Goal: Task Accomplishment & Management: Complete application form

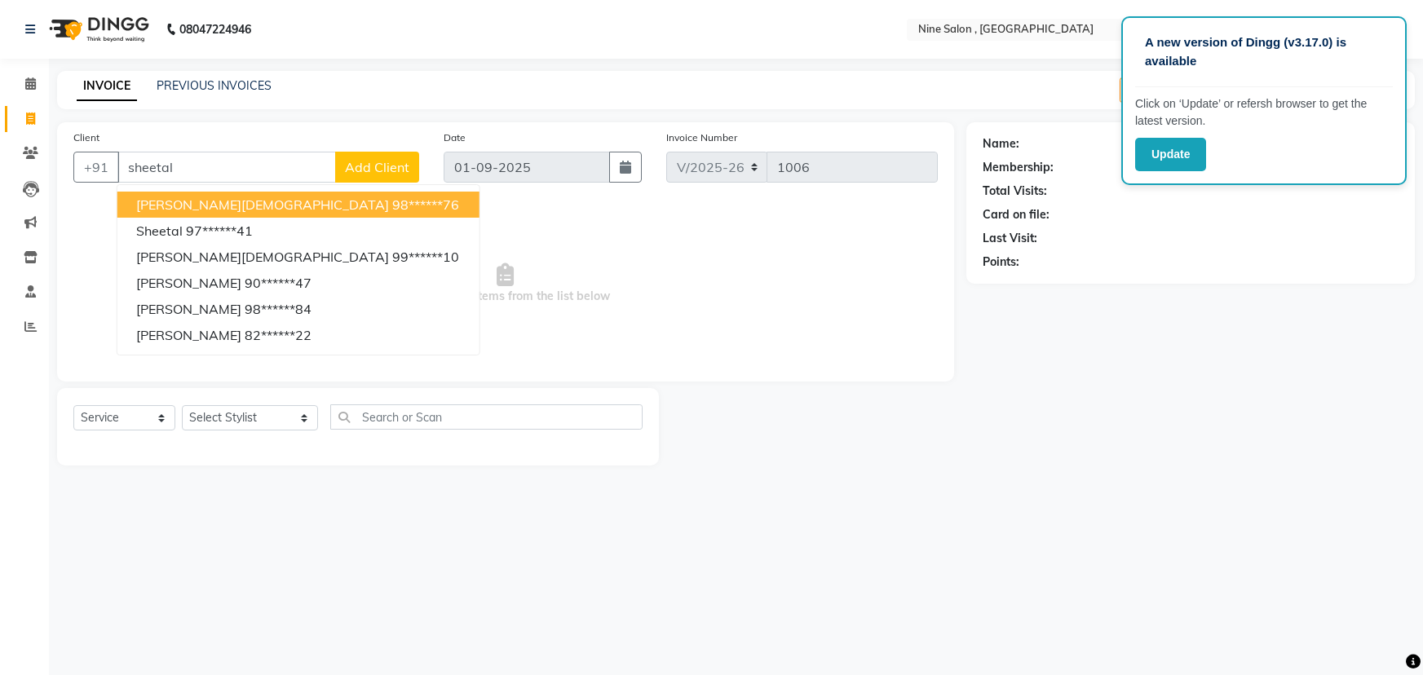
select select "7341"
select select "service"
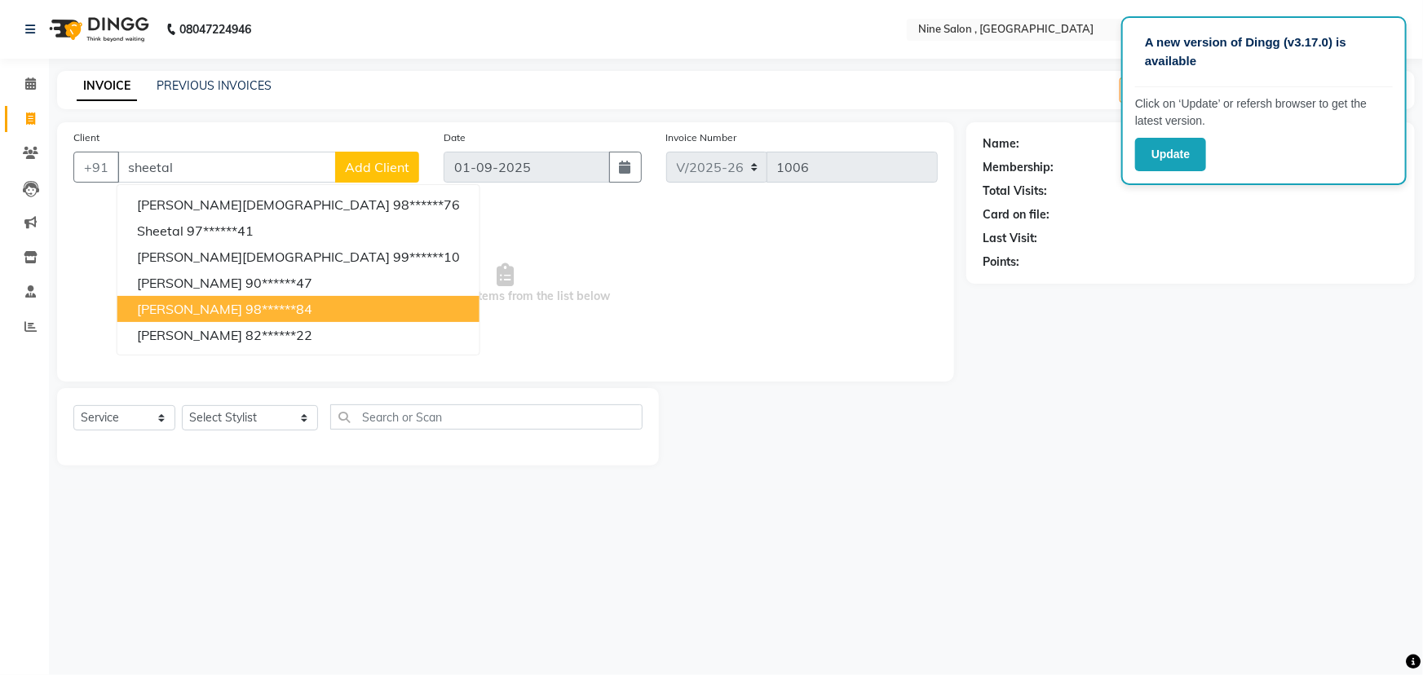
click at [211, 302] on span "[PERSON_NAME]" at bounding box center [189, 309] width 105 height 16
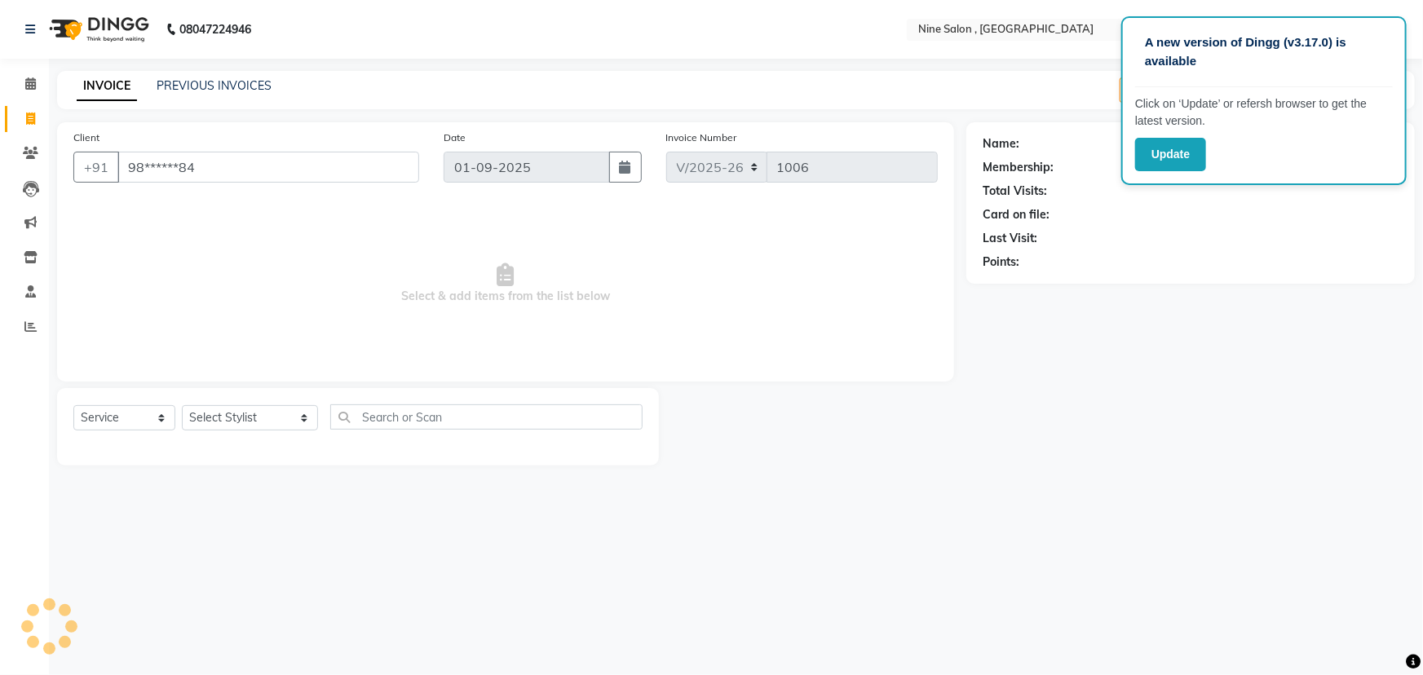
type input "98******84"
select select "1: Object"
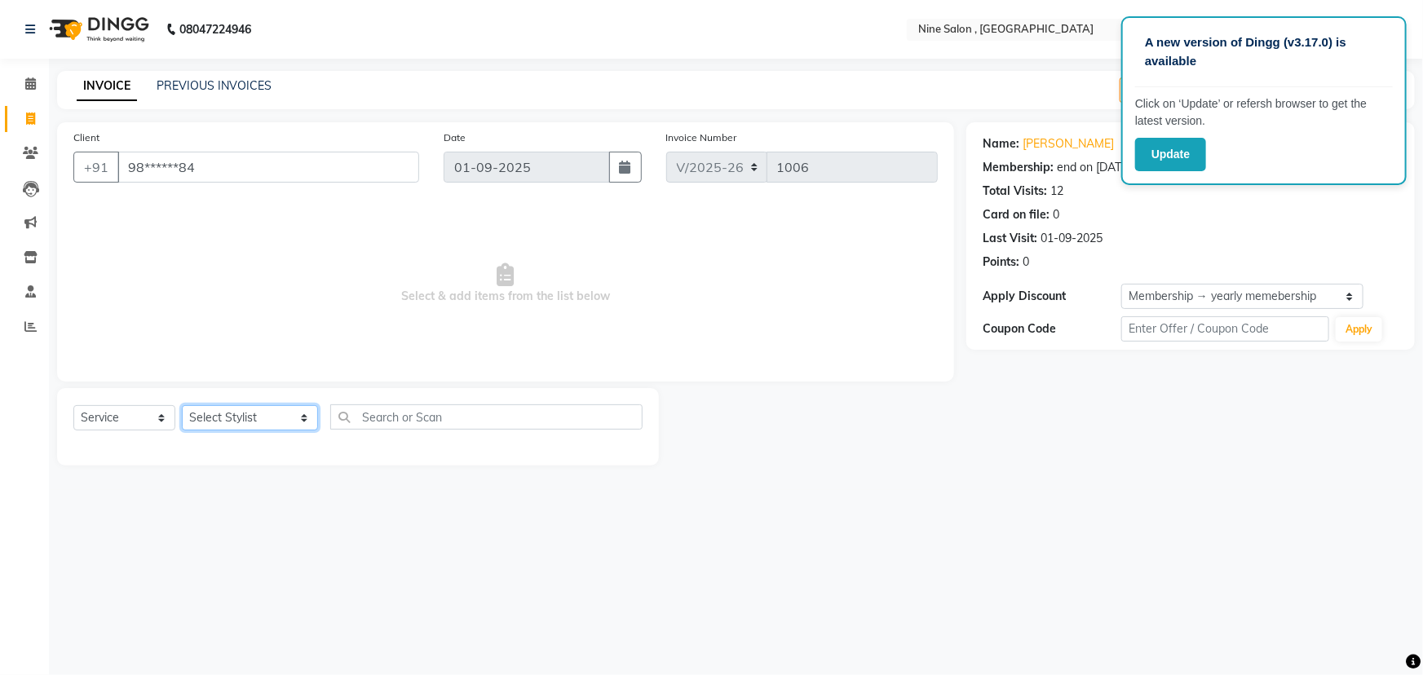
click at [281, 422] on select "Select Stylist [PERSON_NAME] Front desk Harsh Sankat [PERSON_NAME] [PERSON_NAME…" at bounding box center [250, 417] width 136 height 25
select select "66158"
click at [182, 405] on select "Select Stylist [PERSON_NAME] Front desk Harsh Sankat [PERSON_NAME] [PERSON_NAME…" at bounding box center [250, 417] width 136 height 25
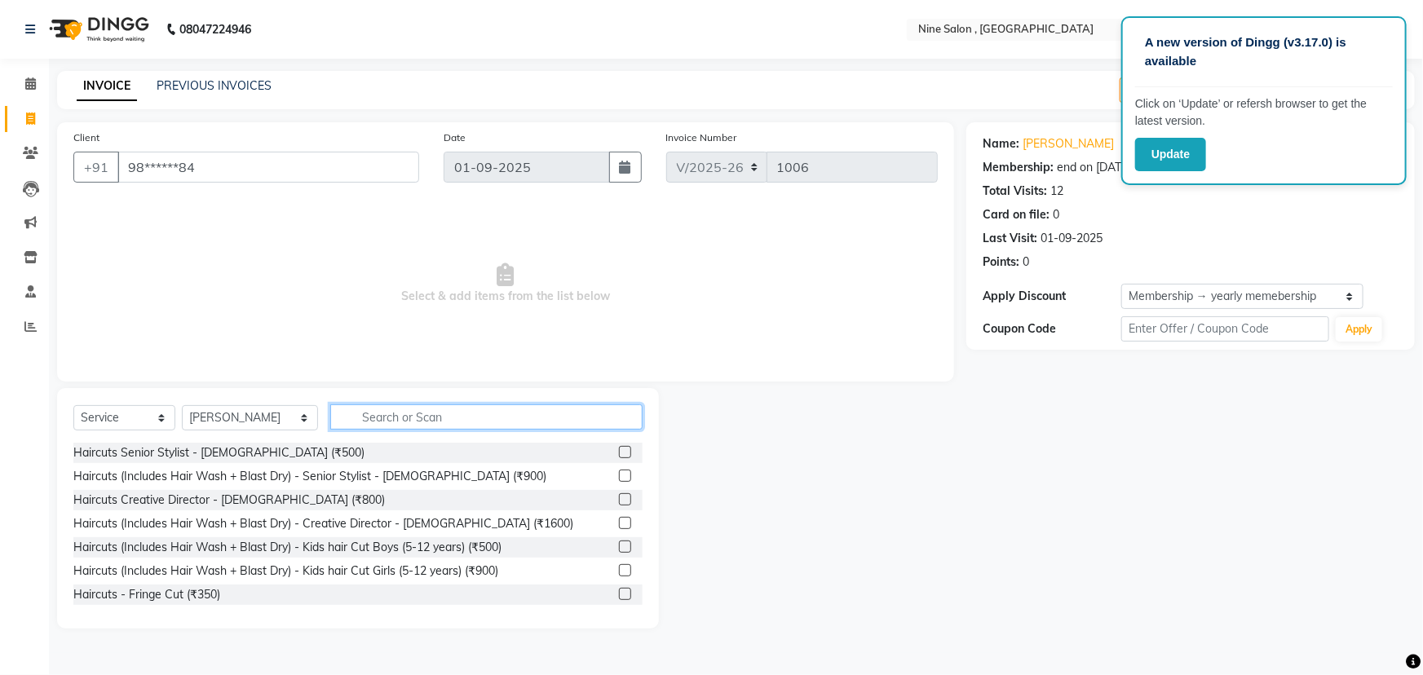
click at [440, 409] on input "text" at bounding box center [486, 417] width 312 height 25
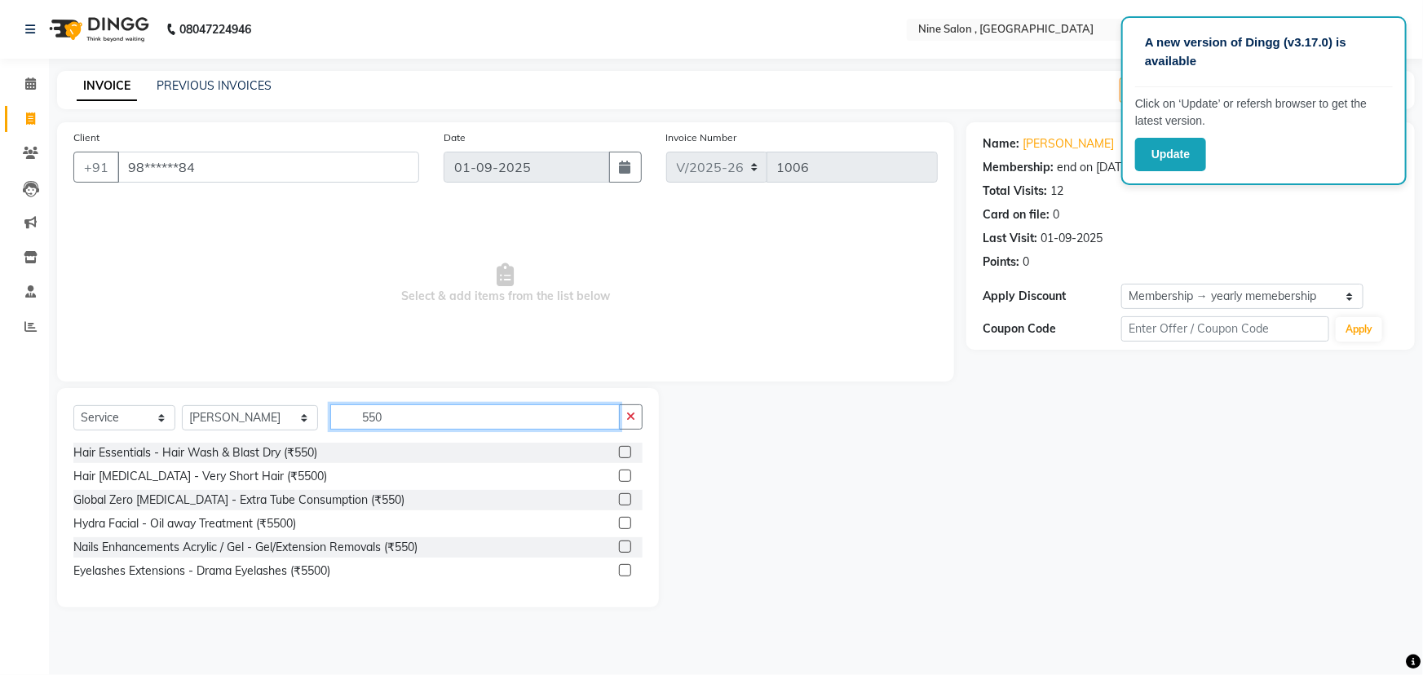
type input "550"
click at [624, 453] on label at bounding box center [625, 452] width 12 height 12
click at [624, 453] on input "checkbox" at bounding box center [624, 453] width 11 height 11
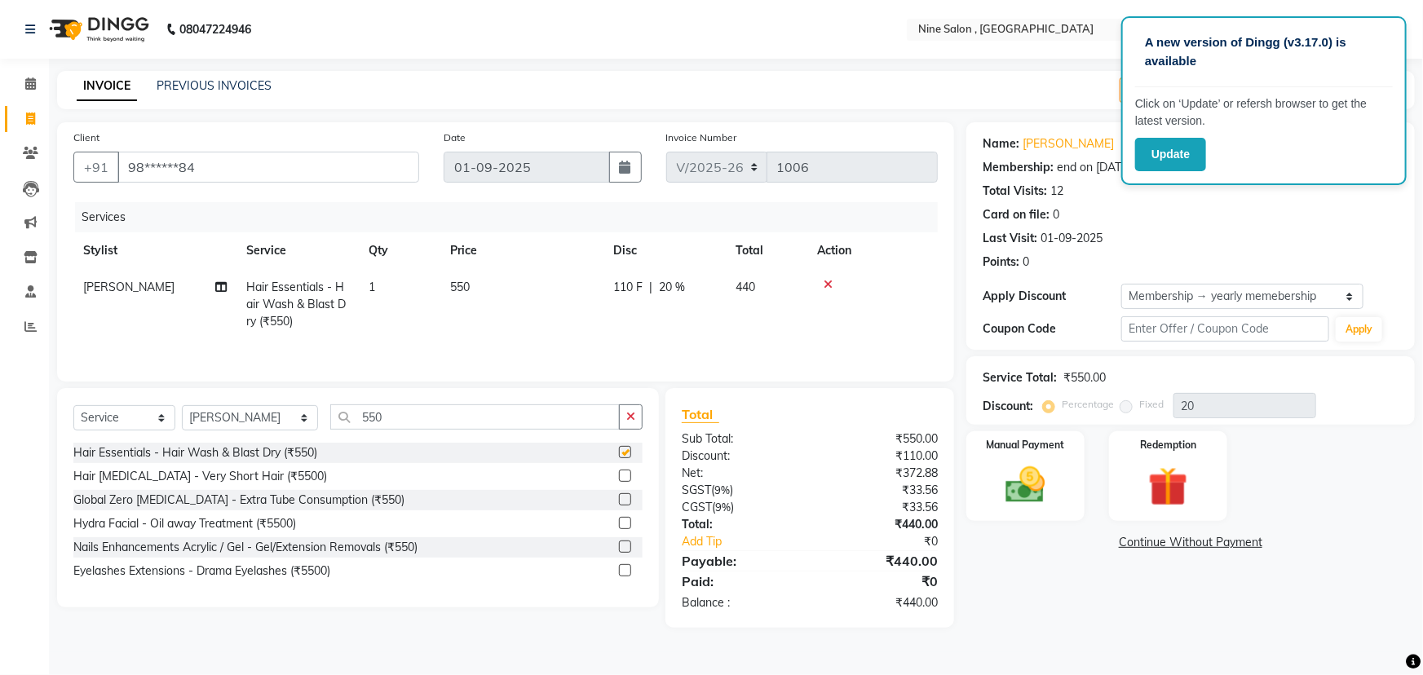
checkbox input "false"
click at [1064, 507] on div "Manual Payment" at bounding box center [1025, 477] width 123 height 94
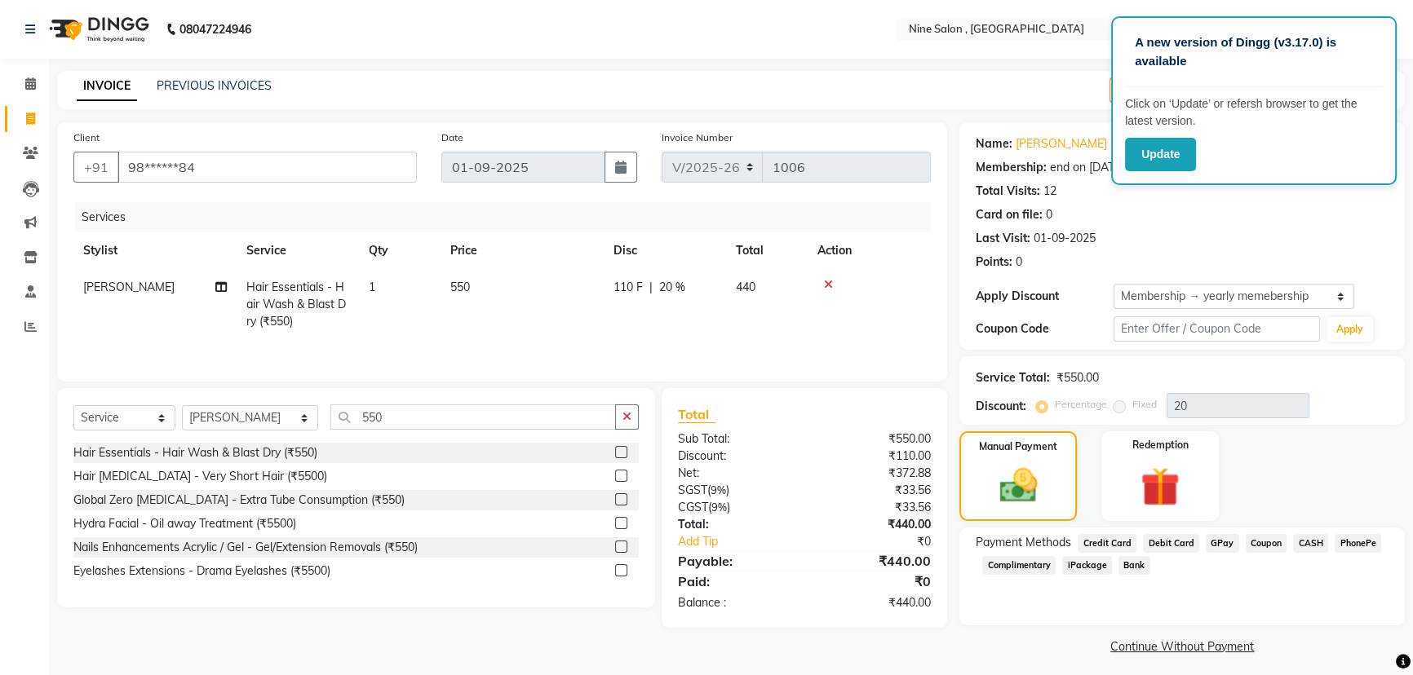
click at [1315, 545] on span "CASH" at bounding box center [1310, 543] width 35 height 19
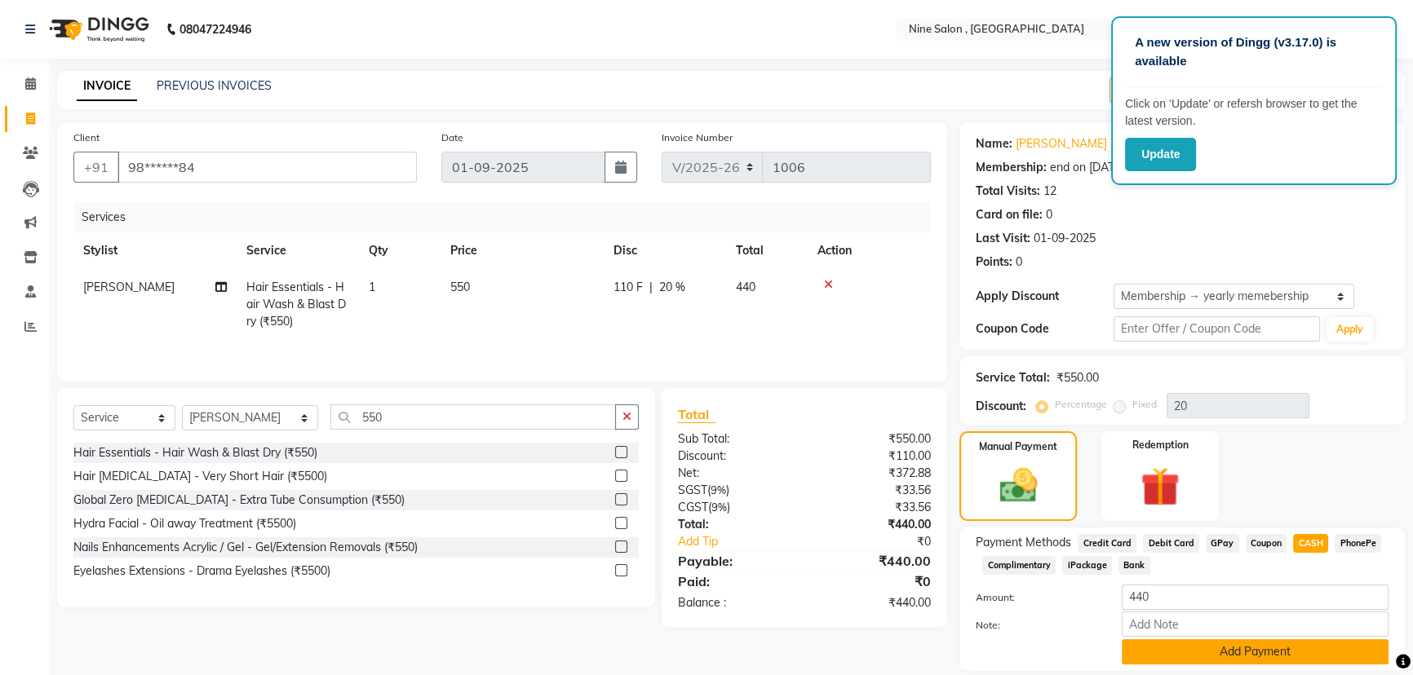
click at [1197, 654] on button "Add Payment" at bounding box center [1254, 651] width 267 height 25
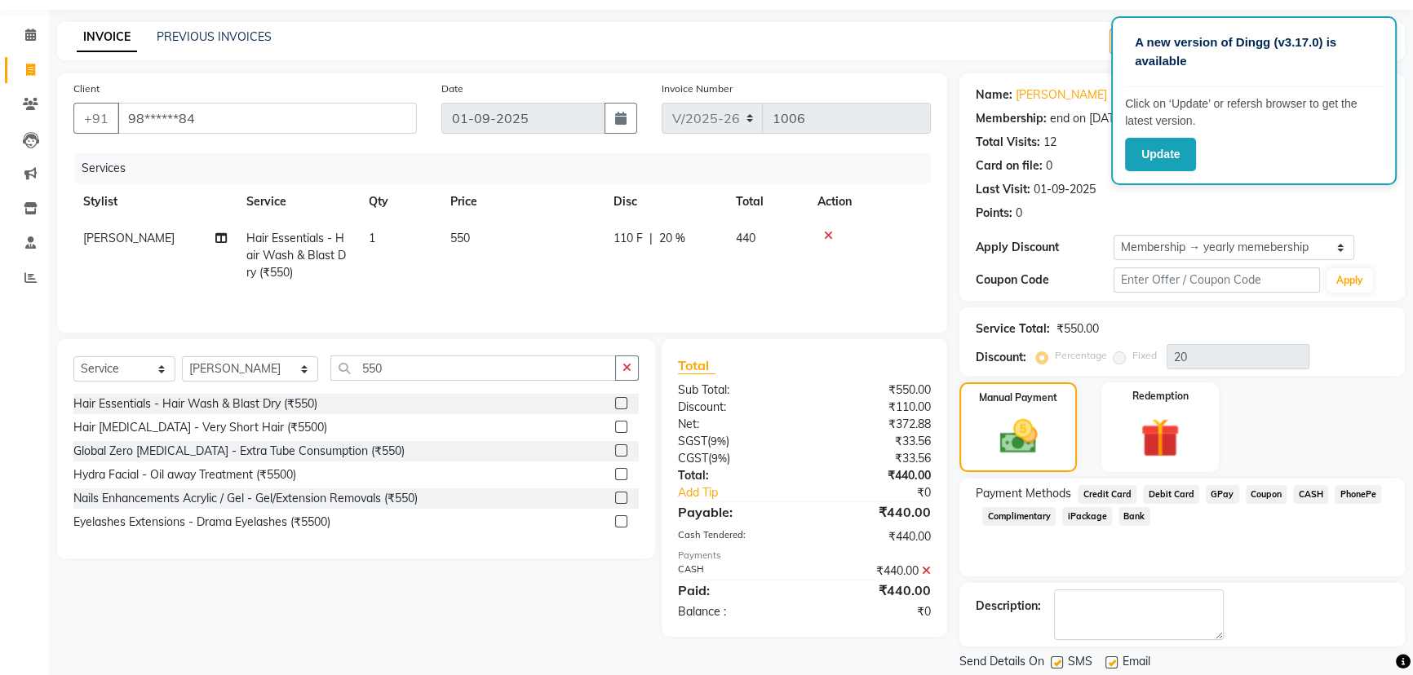
scroll to position [99, 0]
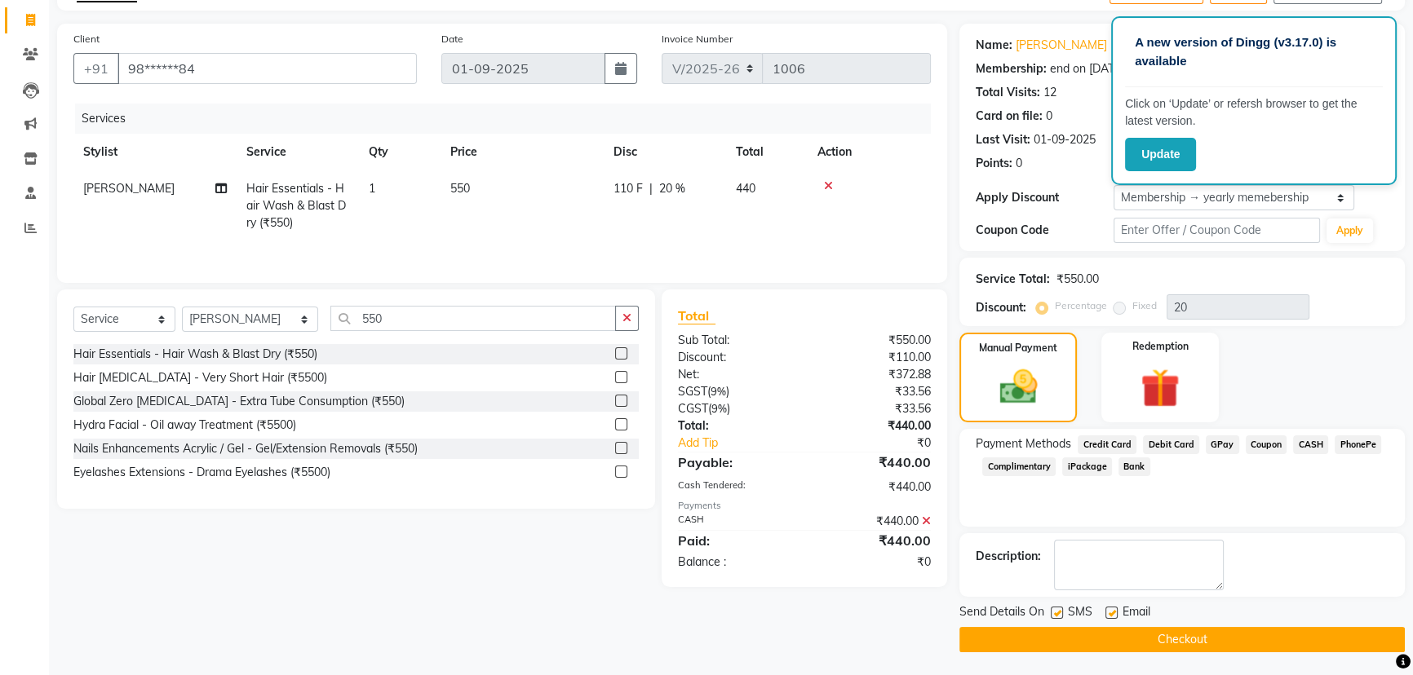
click at [1169, 646] on button "Checkout" at bounding box center [1181, 639] width 445 height 25
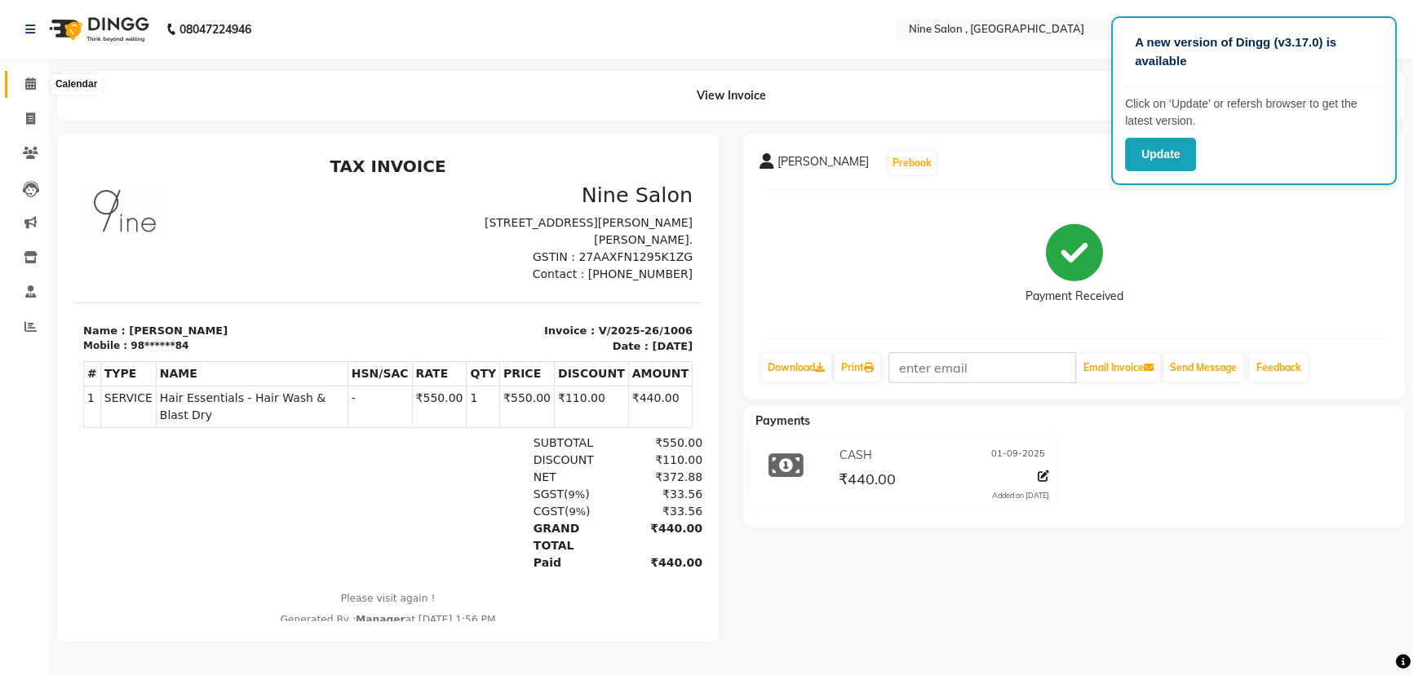
click at [19, 78] on span at bounding box center [30, 84] width 29 height 19
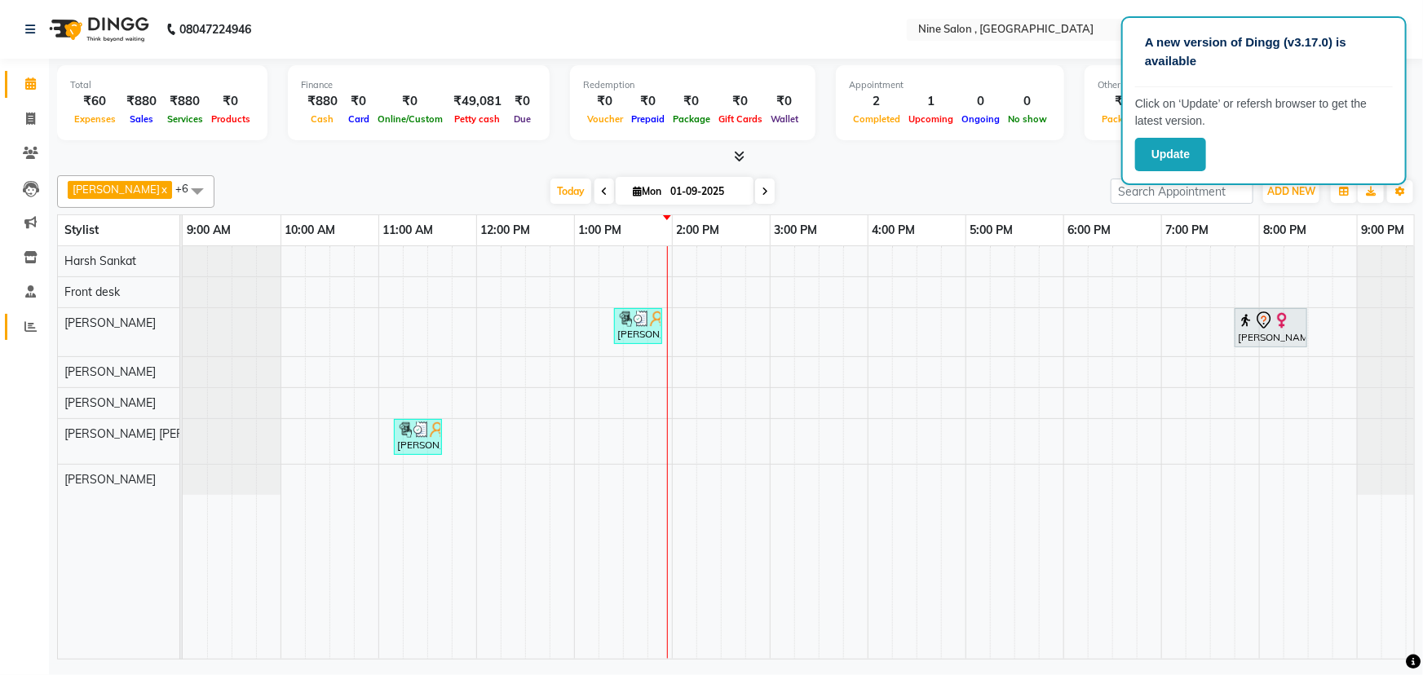
click at [26, 336] on link "Reports" at bounding box center [24, 327] width 39 height 27
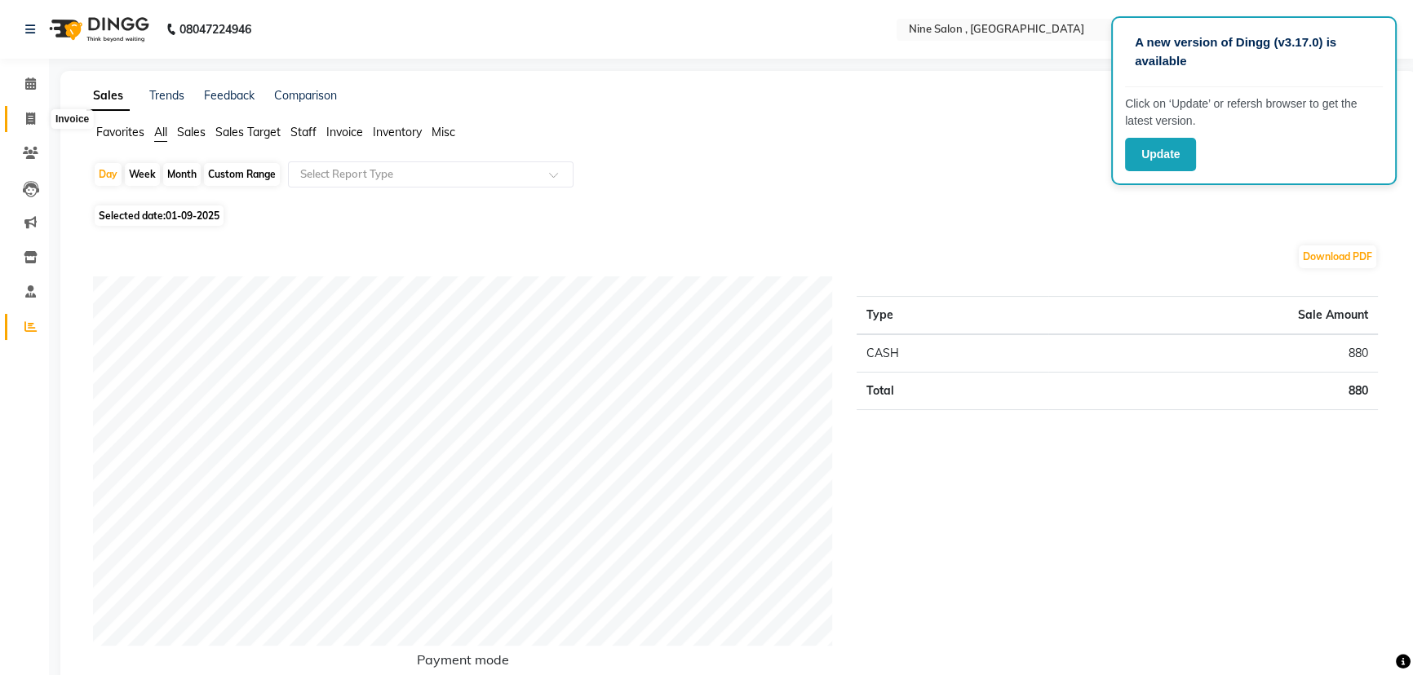
click at [33, 122] on icon at bounding box center [30, 119] width 9 height 12
select select "7341"
select select "service"
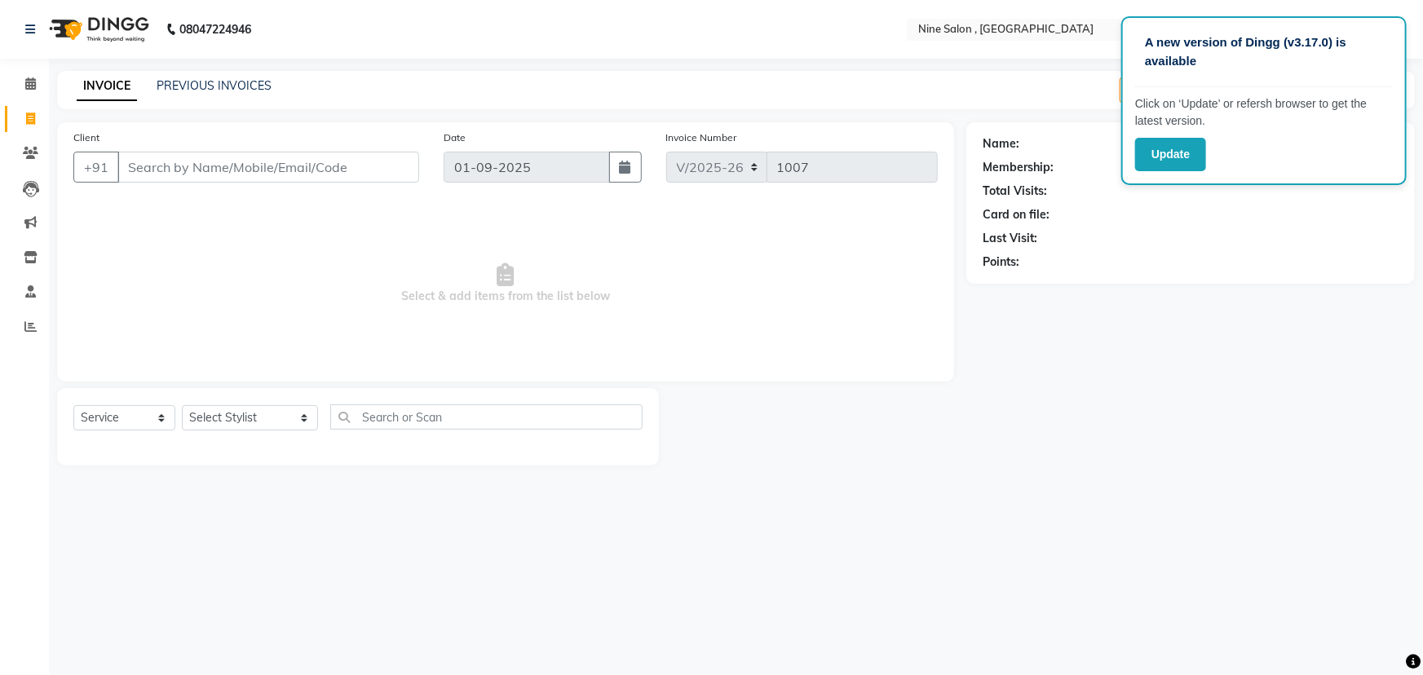
click at [312, 163] on input "Client" at bounding box center [268, 167] width 302 height 31
click at [25, 79] on icon at bounding box center [30, 83] width 11 height 12
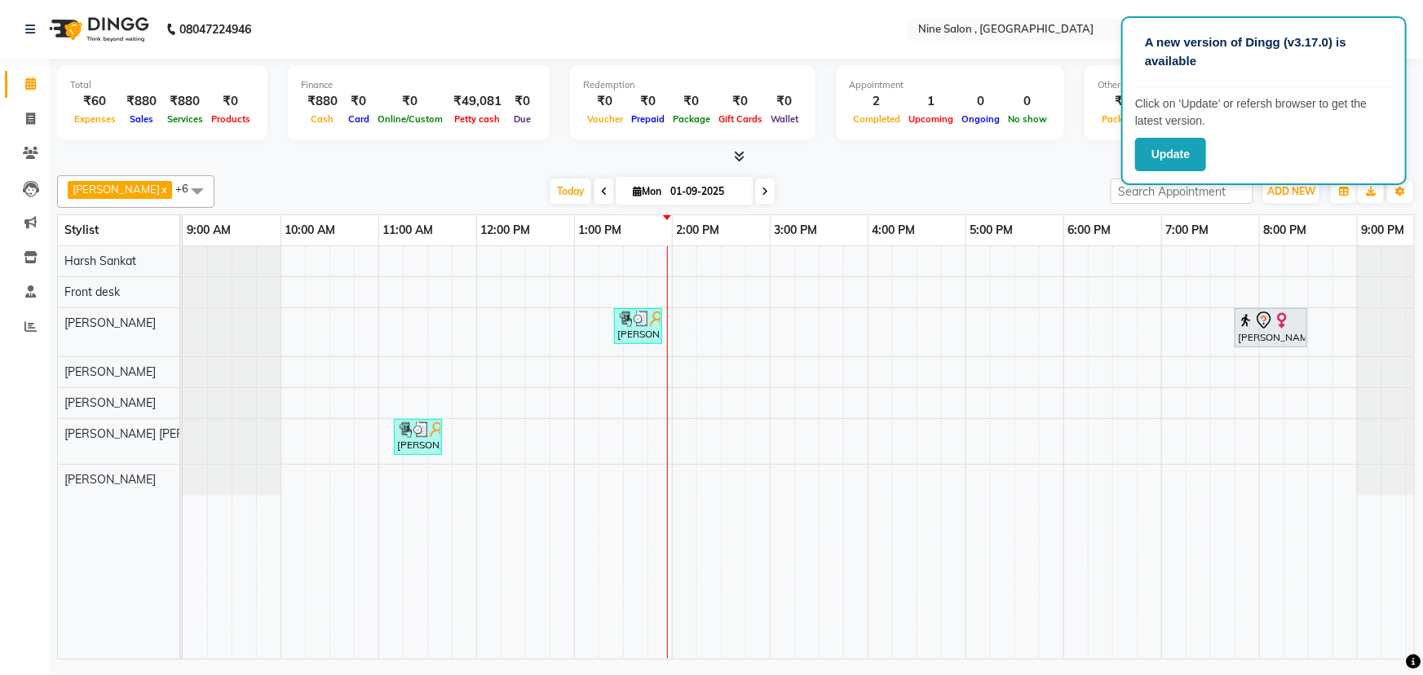
click at [45, 122] on li "Invoice" at bounding box center [24, 119] width 49 height 35
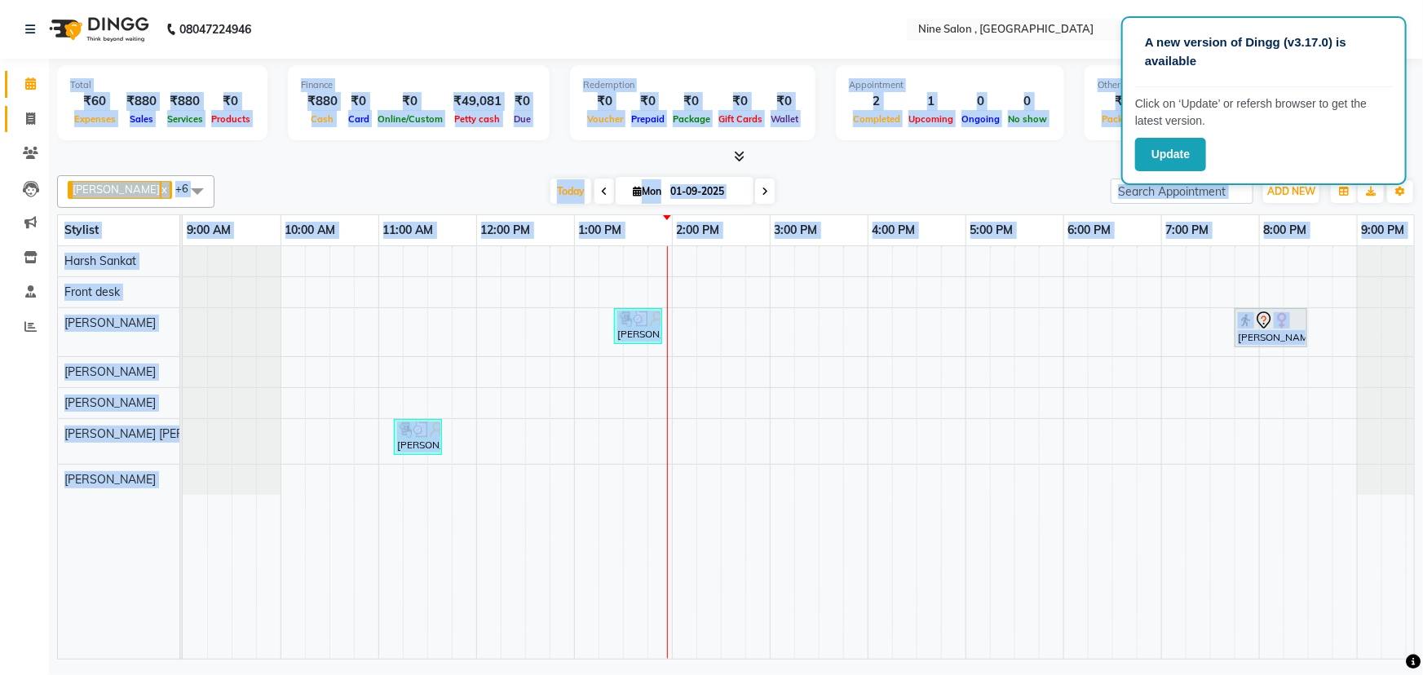
click at [38, 122] on span at bounding box center [30, 119] width 29 height 19
select select "7341"
select select "service"
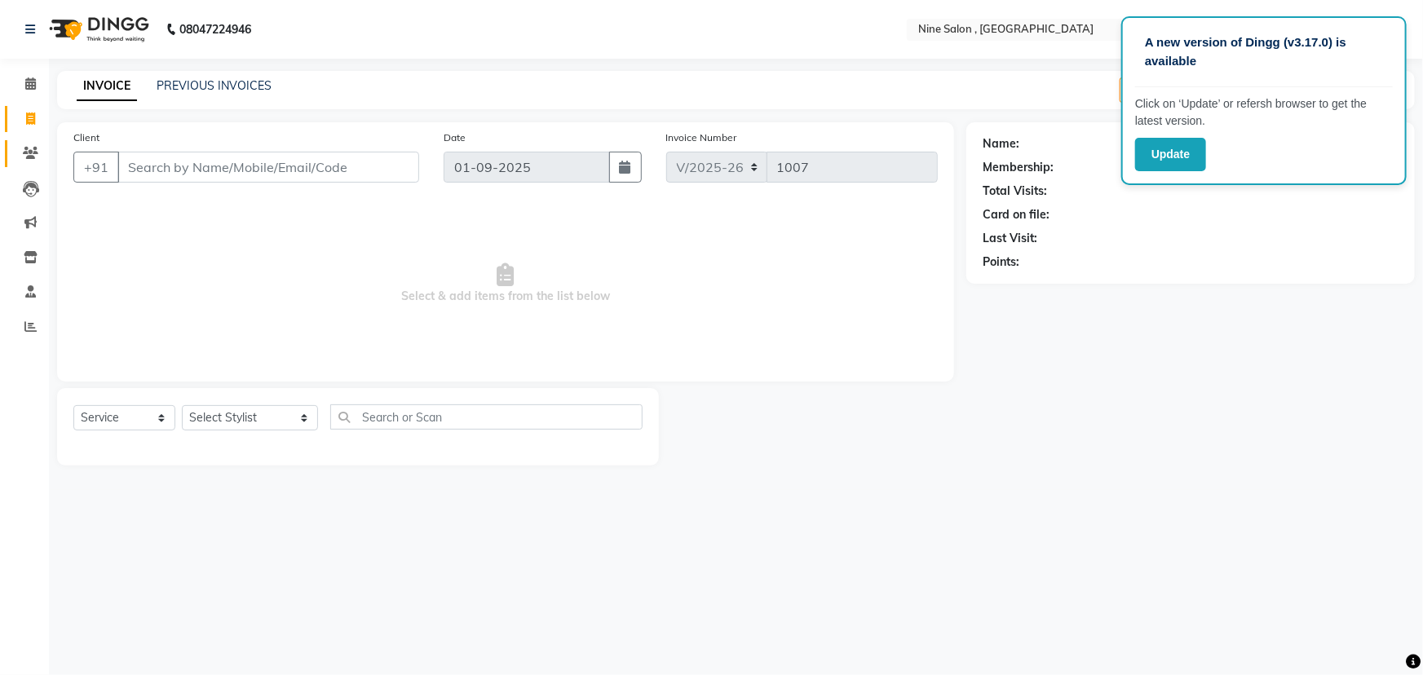
click at [33, 164] on link "Clients" at bounding box center [24, 153] width 39 height 27
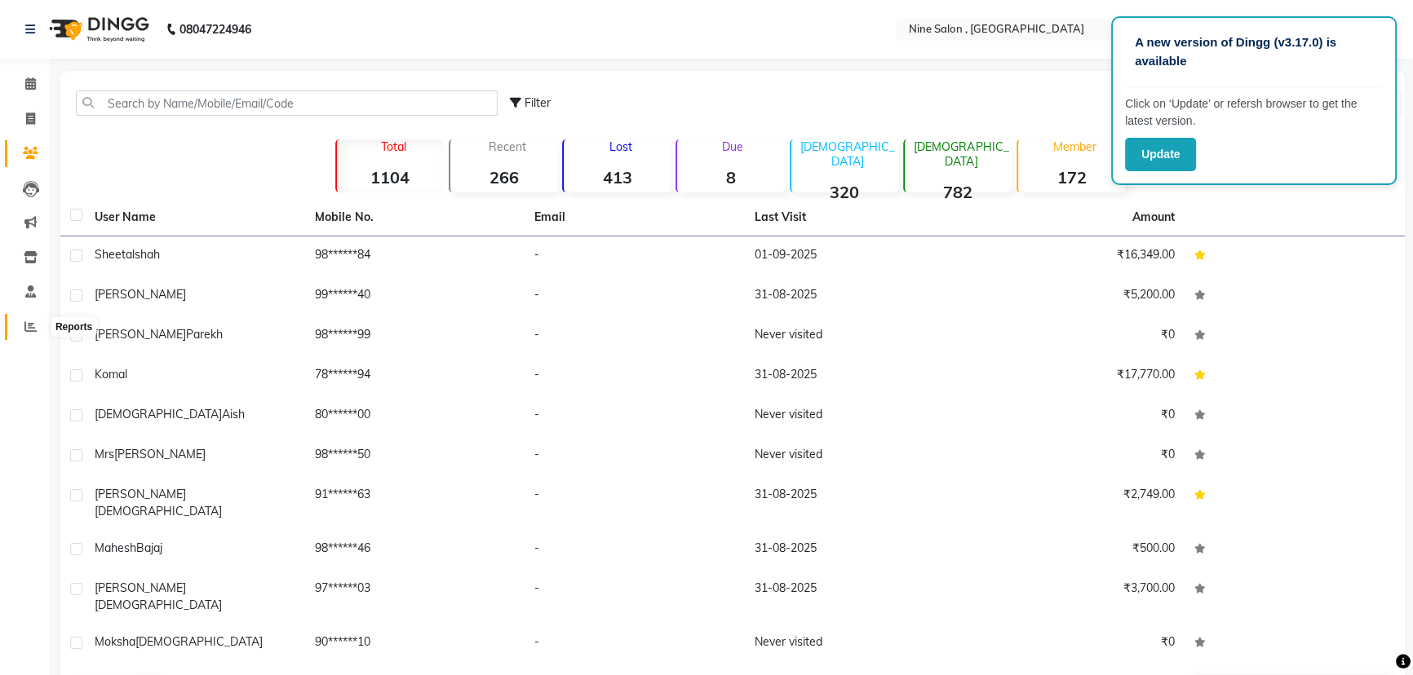
click at [24, 328] on span at bounding box center [30, 327] width 29 height 19
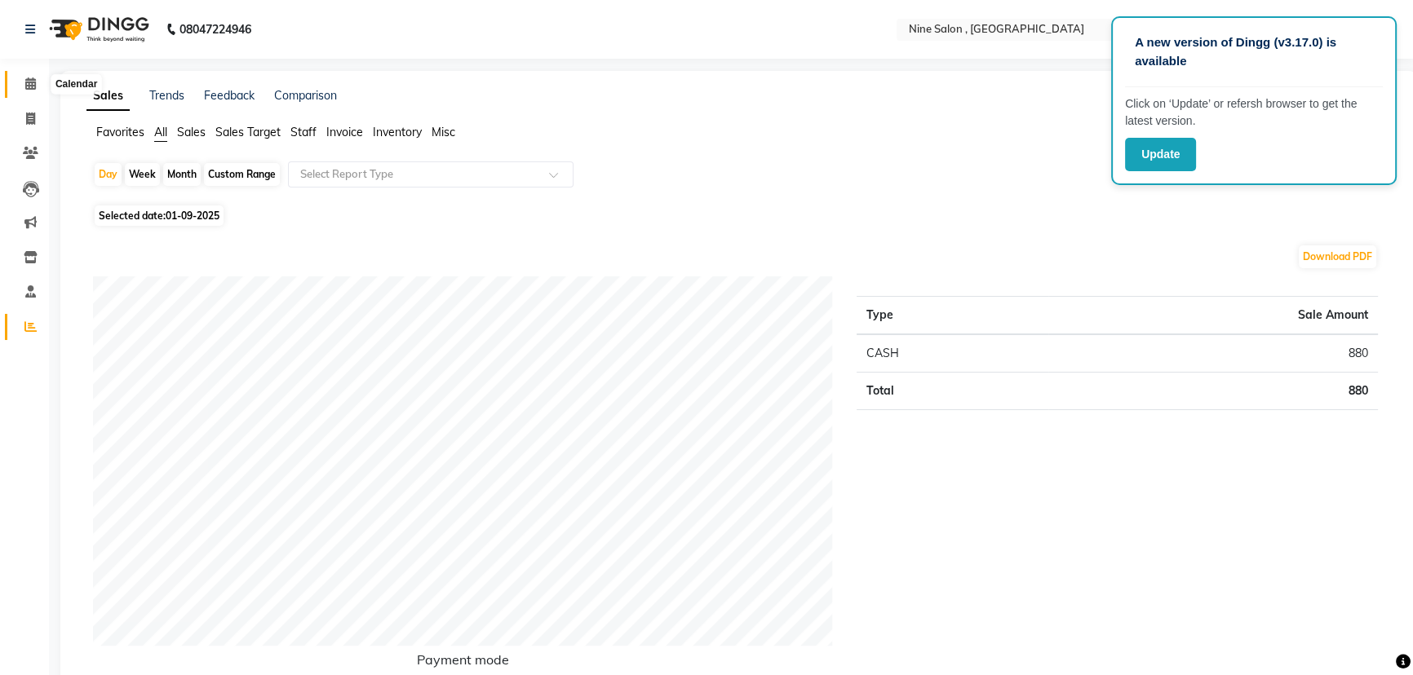
click at [30, 87] on icon at bounding box center [30, 83] width 11 height 12
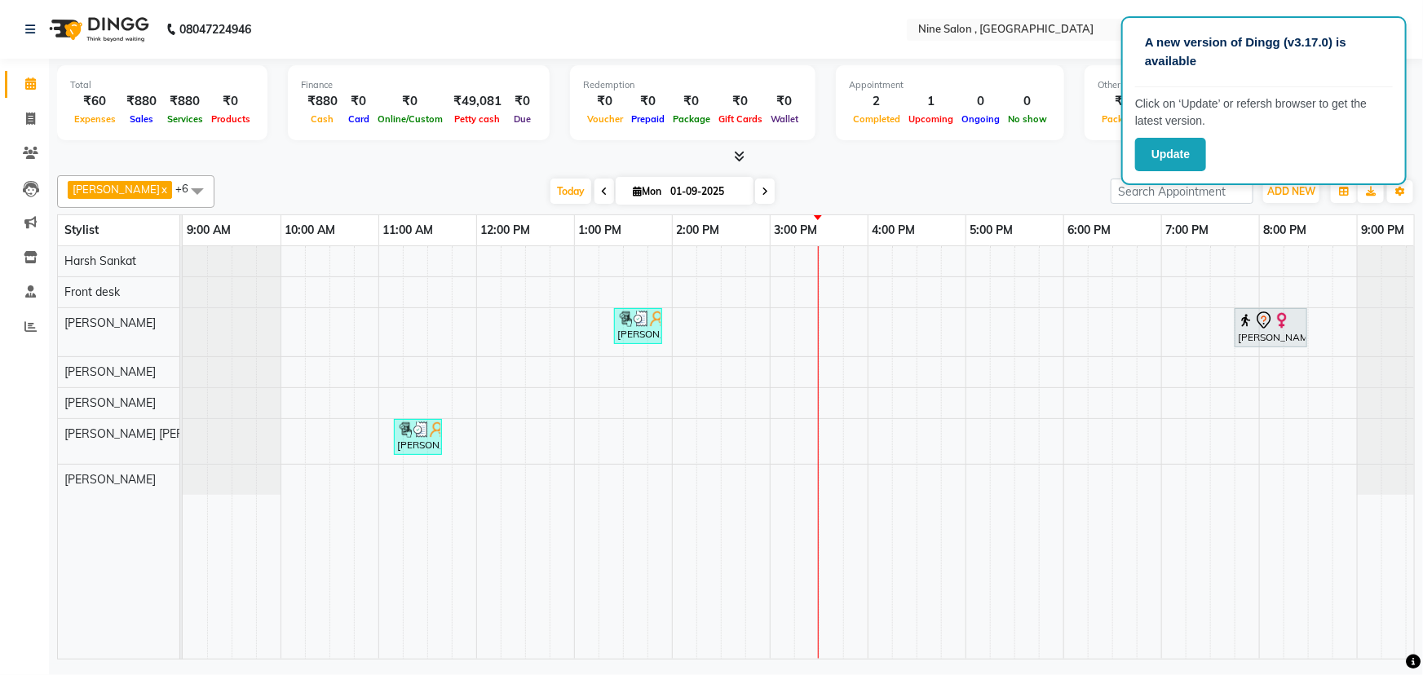
click at [479, 238] on link "12:00 PM" at bounding box center [506, 231] width 58 height 24
